Goal: Navigation & Orientation: Find specific page/section

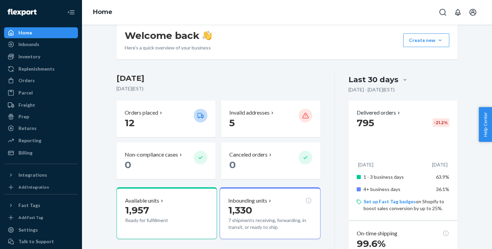
scroll to position [110, 0]
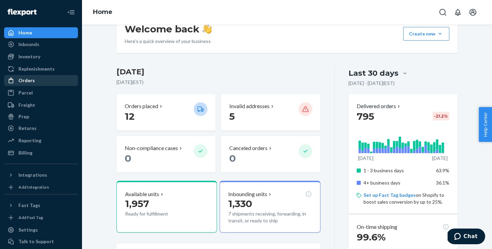
click at [39, 78] on div "Orders" at bounding box center [41, 81] width 72 height 10
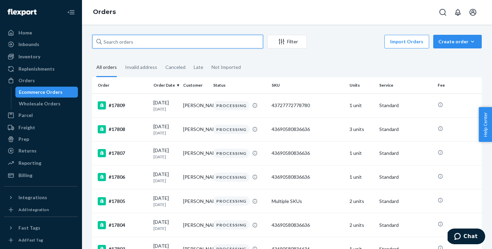
click at [181, 38] on input "text" at bounding box center [177, 42] width 171 height 14
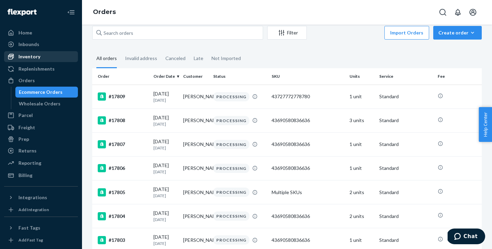
click at [39, 54] on div "Inventory" at bounding box center [41, 57] width 72 height 10
